Goal: Communication & Community: Answer question/provide support

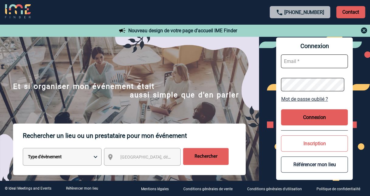
click at [298, 61] on input "text" at bounding box center [314, 61] width 67 height 14
type input "[PERSON_NAME][EMAIL_ADDRESS][DOMAIN_NAME]"
click at [328, 117] on button "Connexion" at bounding box center [314, 117] width 67 height 16
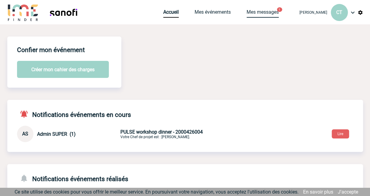
click at [269, 13] on link "Mes messages" at bounding box center [263, 13] width 32 height 9
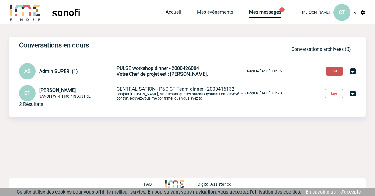
click at [334, 71] on button "Lire" at bounding box center [333, 71] width 17 height 9
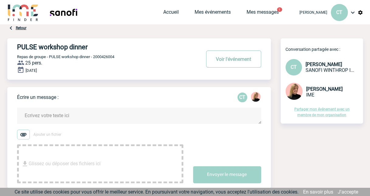
click at [238, 59] on button "Voir l'événement" at bounding box center [233, 58] width 55 height 17
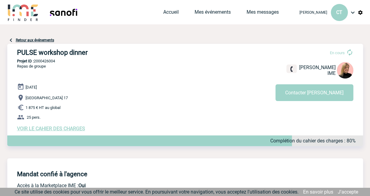
click at [21, 39] on link "Retour aux événements" at bounding box center [35, 40] width 38 height 4
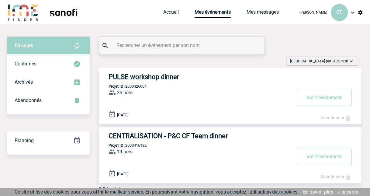
click at [159, 79] on h3 "PULSE workshop dinner" at bounding box center [200, 77] width 182 height 8
click at [262, 14] on link "Mes messages" at bounding box center [263, 13] width 32 height 9
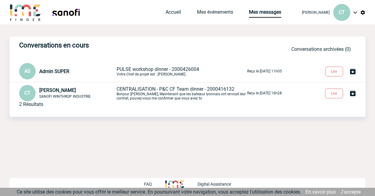
click at [138, 68] on span "PULSE workshop dinner - 2000426004" at bounding box center [157, 69] width 82 height 6
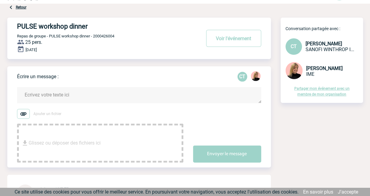
scroll to position [30, 0]
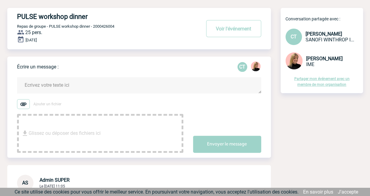
click at [52, 84] on textarea at bounding box center [139, 85] width 244 height 16
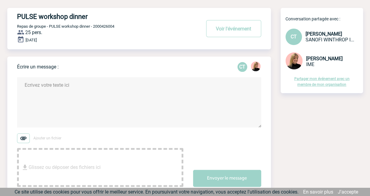
paste textarea "Bonjour [PERSON_NAME], Merci pour votre message. On m’a receomandé ces restaura…"
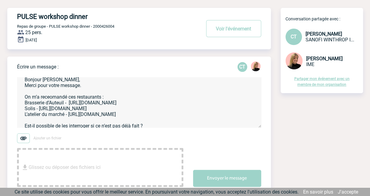
scroll to position [68, 0]
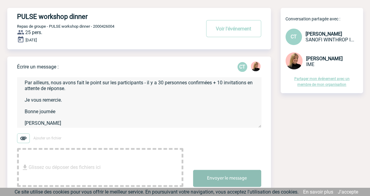
type textarea "Bonjour [PERSON_NAME], Merci pour votre message. On m’a receomandé ces restaura…"
click at [243, 180] on button "Envoyer le message" at bounding box center [227, 178] width 68 height 17
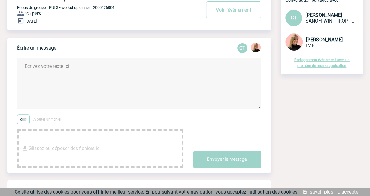
scroll to position [0, 0]
